Goal: Find contact information

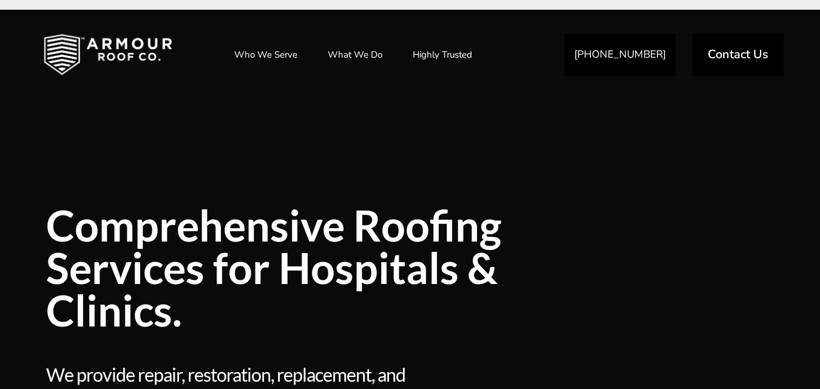
drag, startPoint x: 743, startPoint y: 113, endPoint x: 731, endPoint y: 49, distance: 64.9
click at [743, 112] on div at bounding box center [693, 297] width 188 height 420
click at [731, 49] on span "Contact Us" at bounding box center [738, 54] width 61 height 12
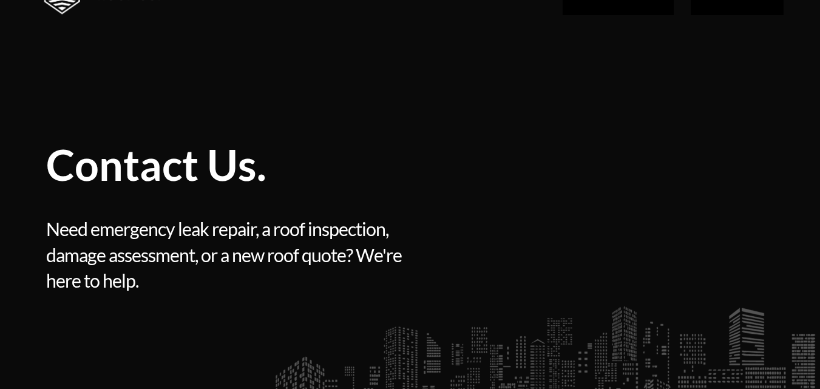
click at [381, 127] on div "Contact Us. Contact Us. Need emergency leak repair, a roof inspection, damage a…" at bounding box center [316, 237] width 540 height 267
drag, startPoint x: 361, startPoint y: 110, endPoint x: 357, endPoint y: 104, distance: 6.6
click at [359, 108] on div "Contact Us. Contact Us. Need emergency leak repair, a roof inspection, damage a…" at bounding box center [316, 237] width 540 height 267
